Goal: Find specific page/section: Find specific page/section

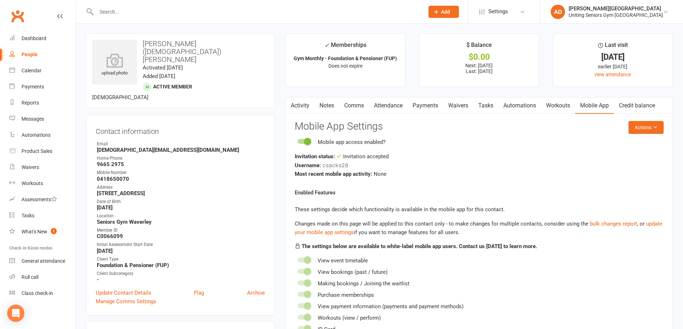
click at [124, 12] on input "text" at bounding box center [256, 12] width 325 height 10
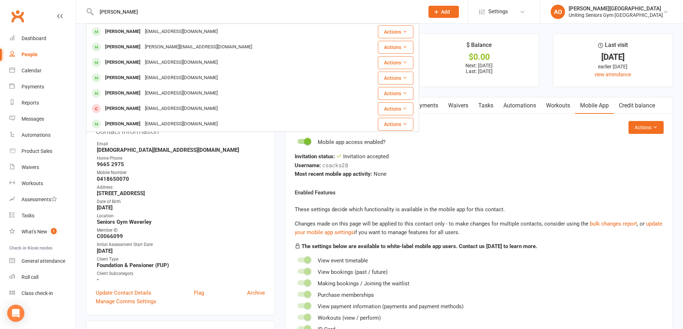
type input "[PERSON_NAME]"
click at [142, 28] on div "[PERSON_NAME]" at bounding box center [123, 32] width 40 height 10
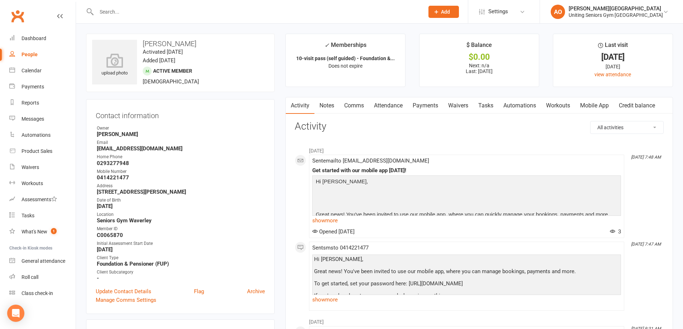
click at [391, 106] on link "Attendance" at bounding box center [388, 105] width 39 height 16
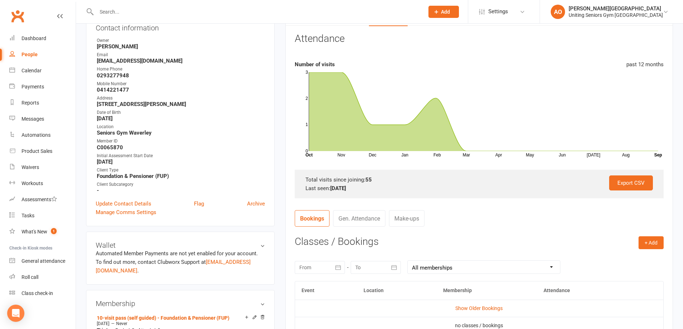
scroll to position [72, 0]
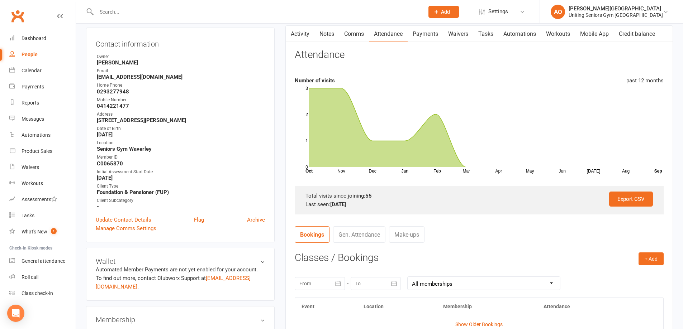
click at [164, 12] on input "text" at bounding box center [256, 12] width 325 height 10
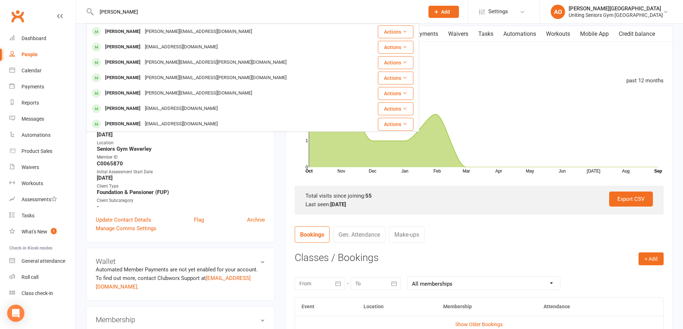
type input "[PERSON_NAME]"
click at [151, 34] on div "[PERSON_NAME][EMAIL_ADDRESS][DOMAIN_NAME]" at bounding box center [198, 32] width 111 height 10
